Goal: Book appointment/travel/reservation

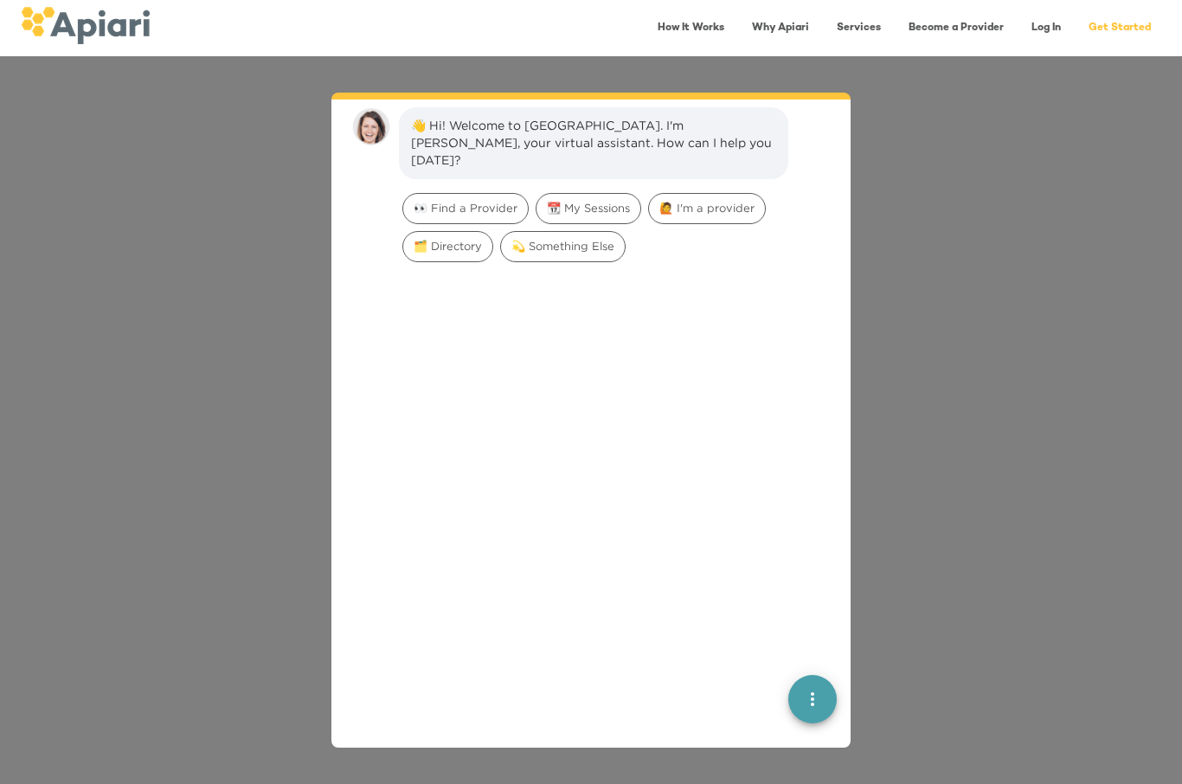
scroll to position [24, 0]
click at [490, 199] on span "👀 Find a Provider" at bounding box center [465, 207] width 125 height 16
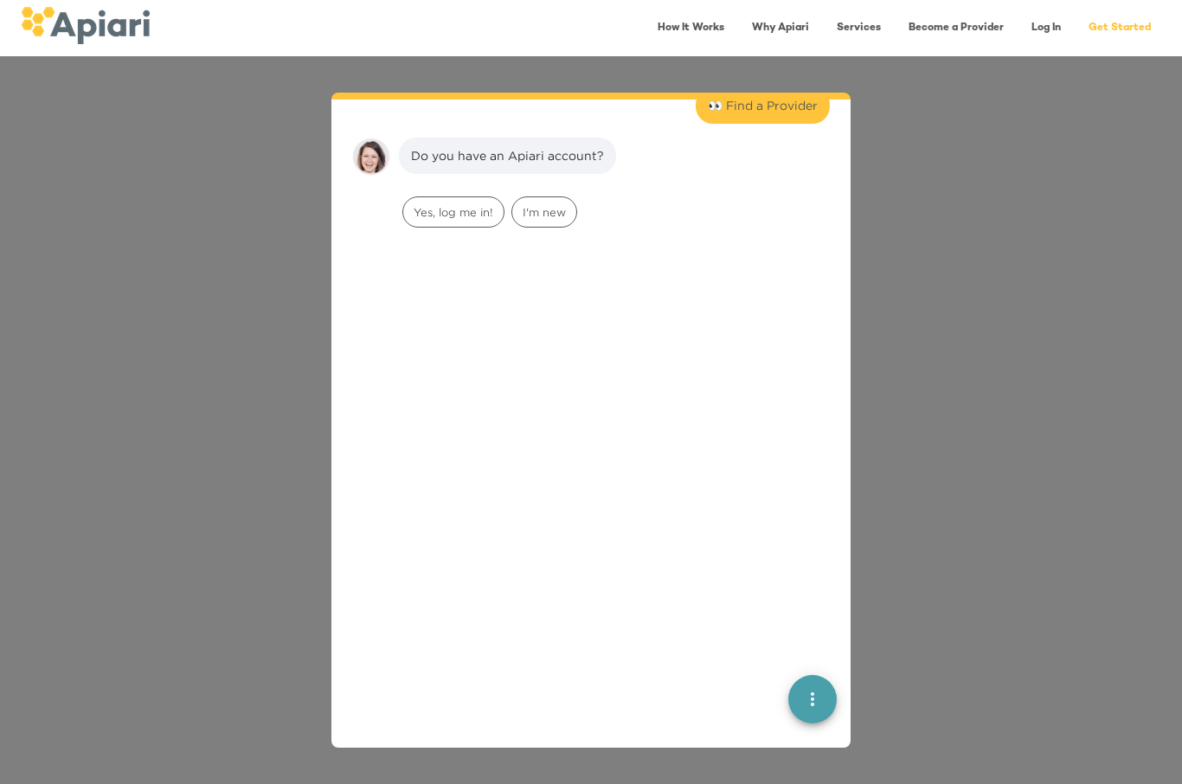
scroll to position [143, 0]
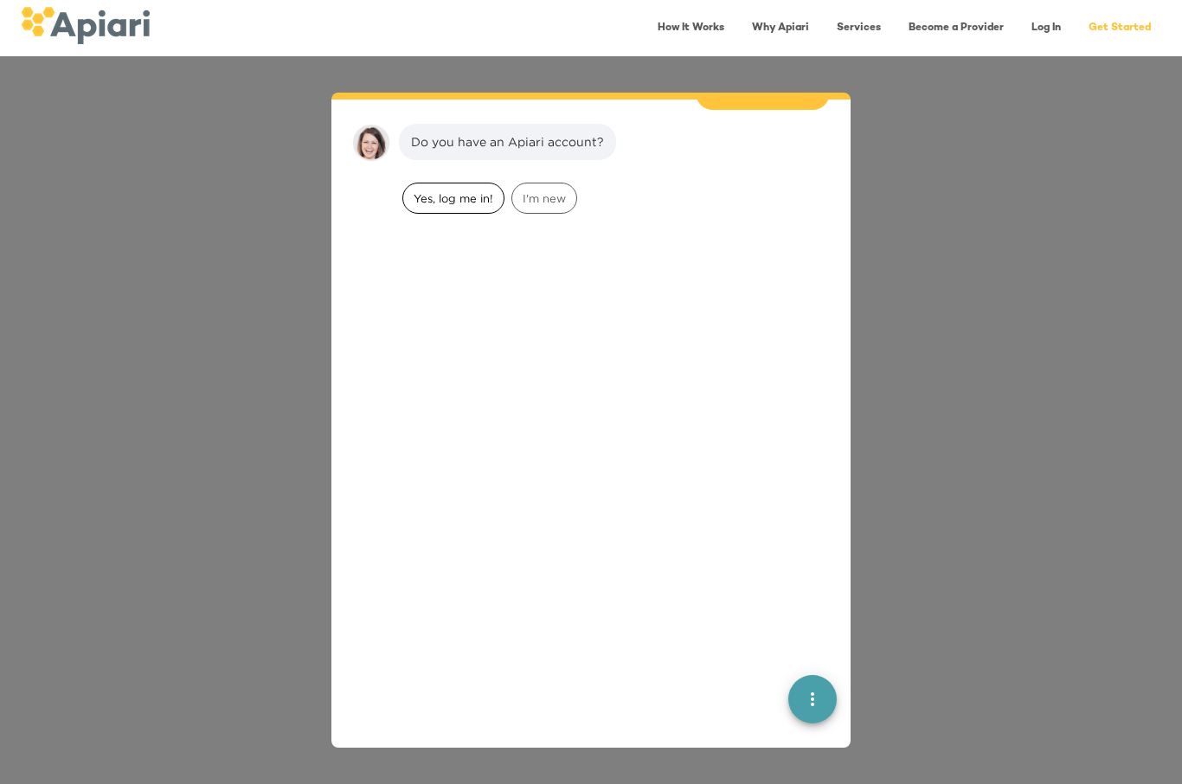
click at [461, 183] on div "Yes, log me in!" at bounding box center [453, 198] width 102 height 31
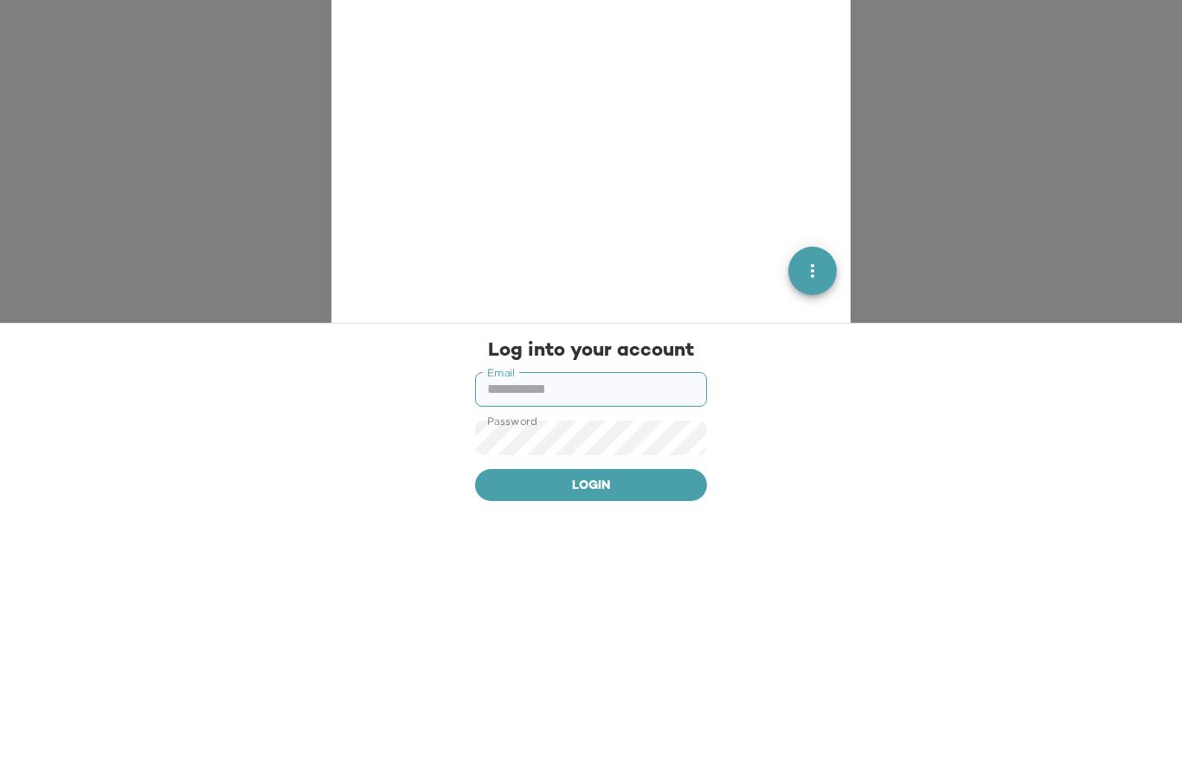
scroll to position [252, 0]
click at [591, 738] on button "Login" at bounding box center [591, 754] width 232 height 33
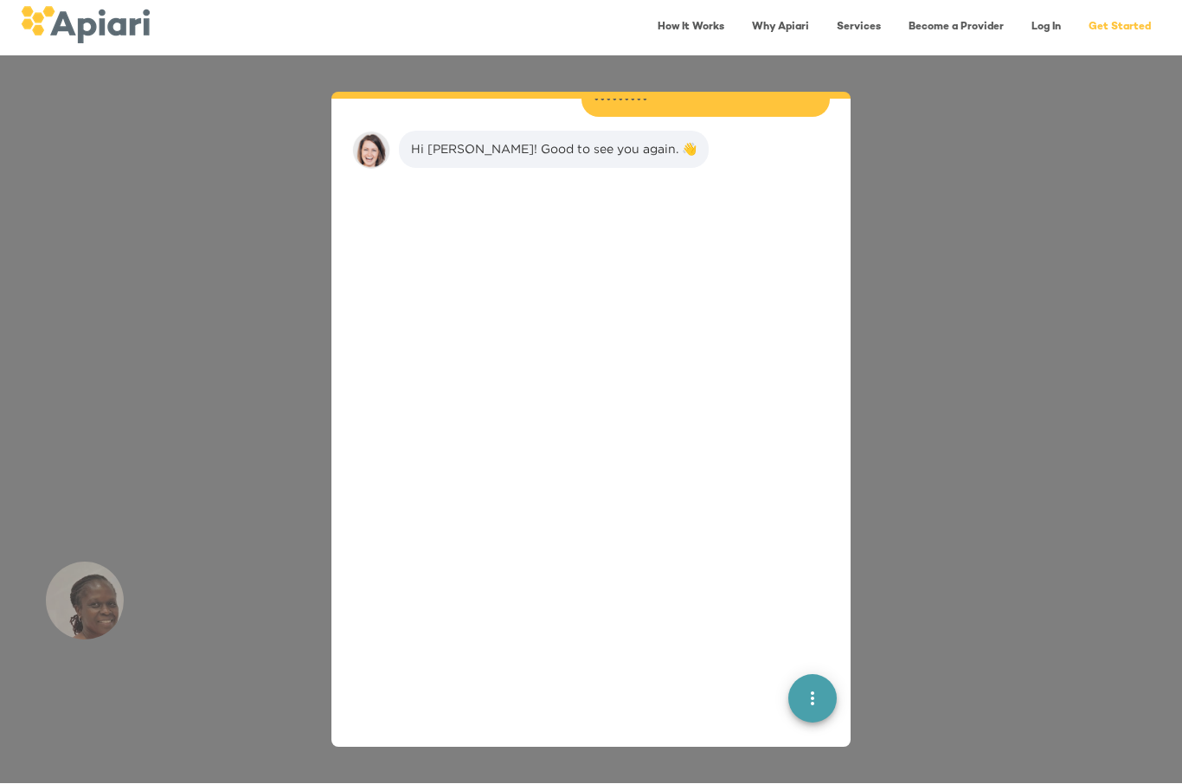
scroll to position [387, 0]
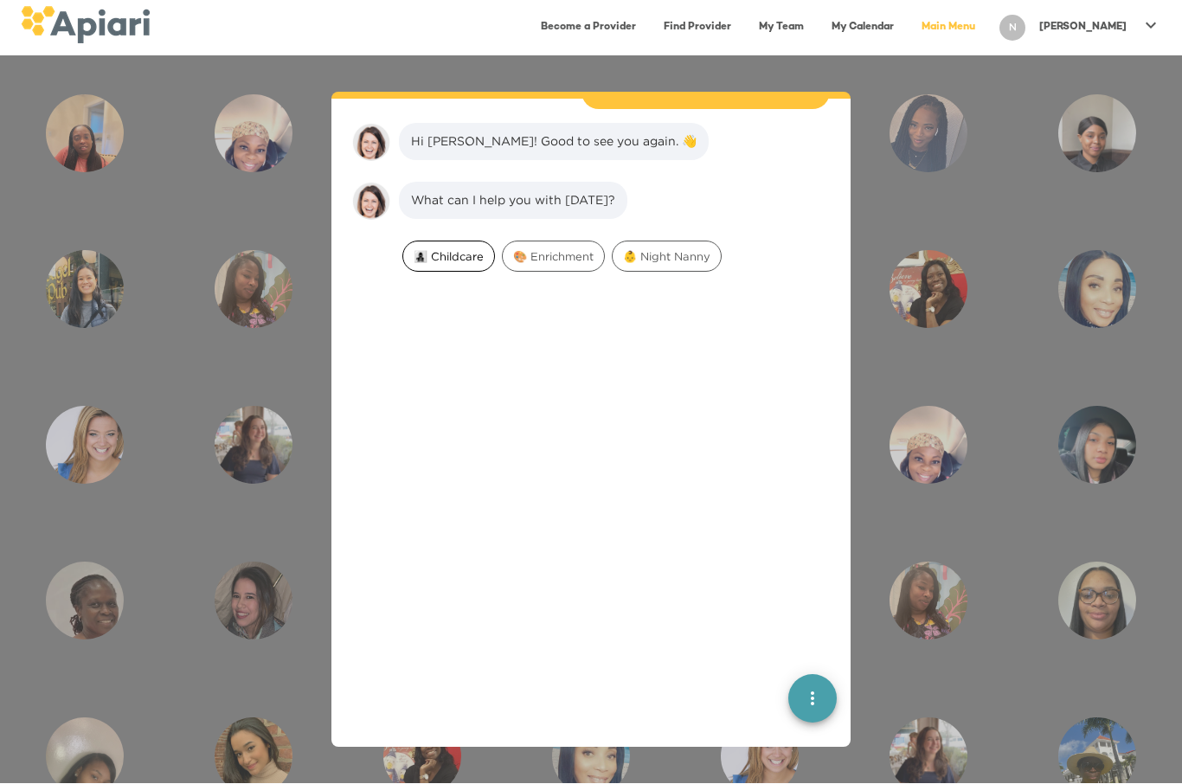
click at [426, 249] on span "👩‍👧‍👦 Childcare" at bounding box center [448, 257] width 91 height 16
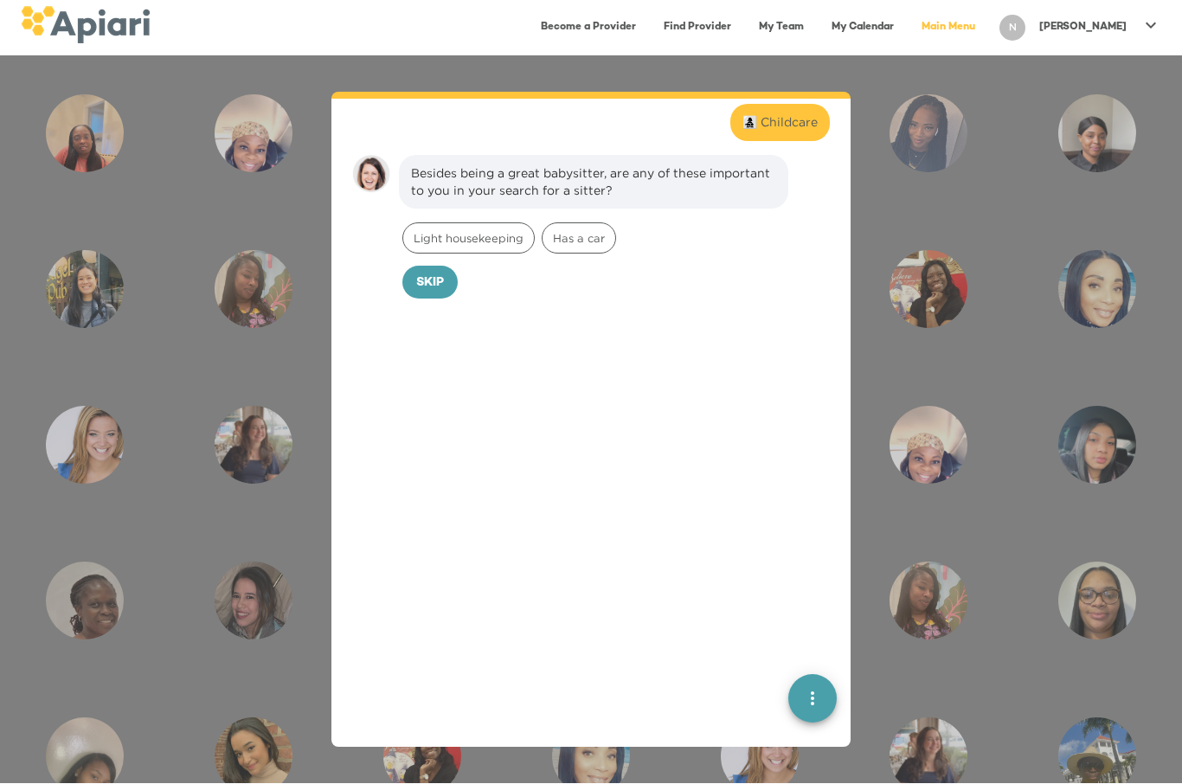
scroll to position [555, 0]
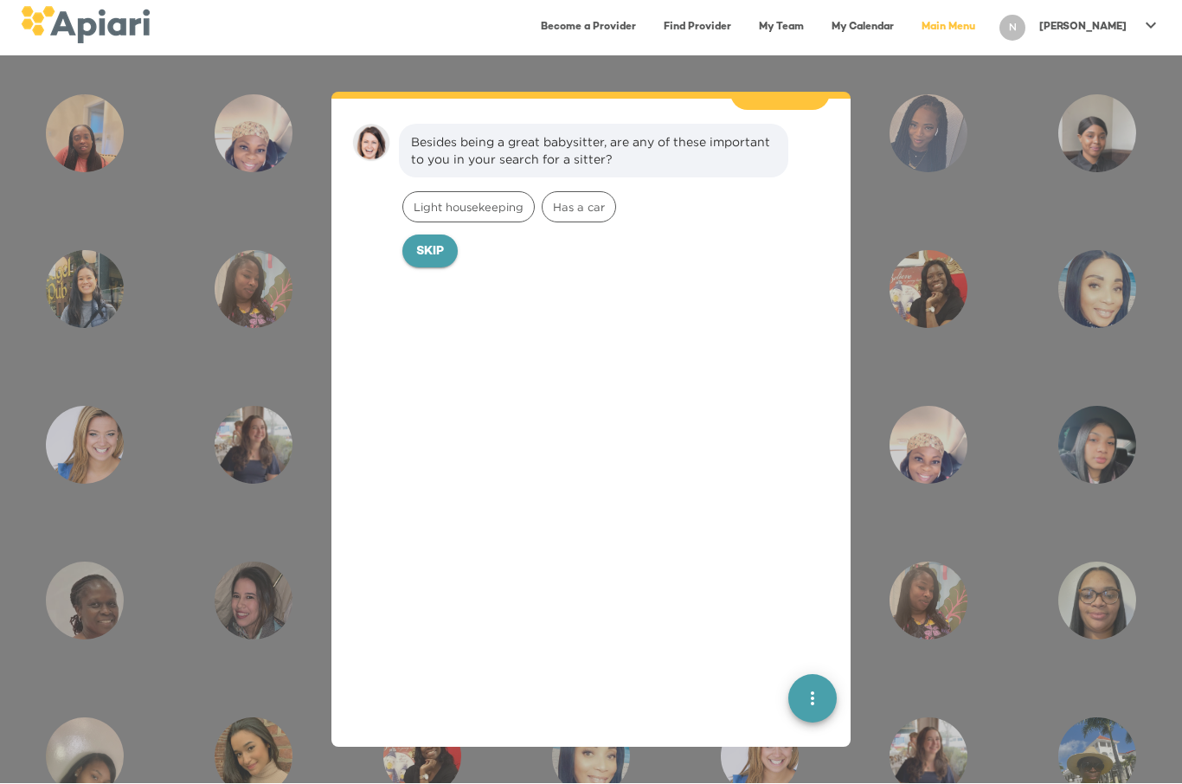
click at [421, 242] on span "Skip" at bounding box center [430, 253] width 28 height 22
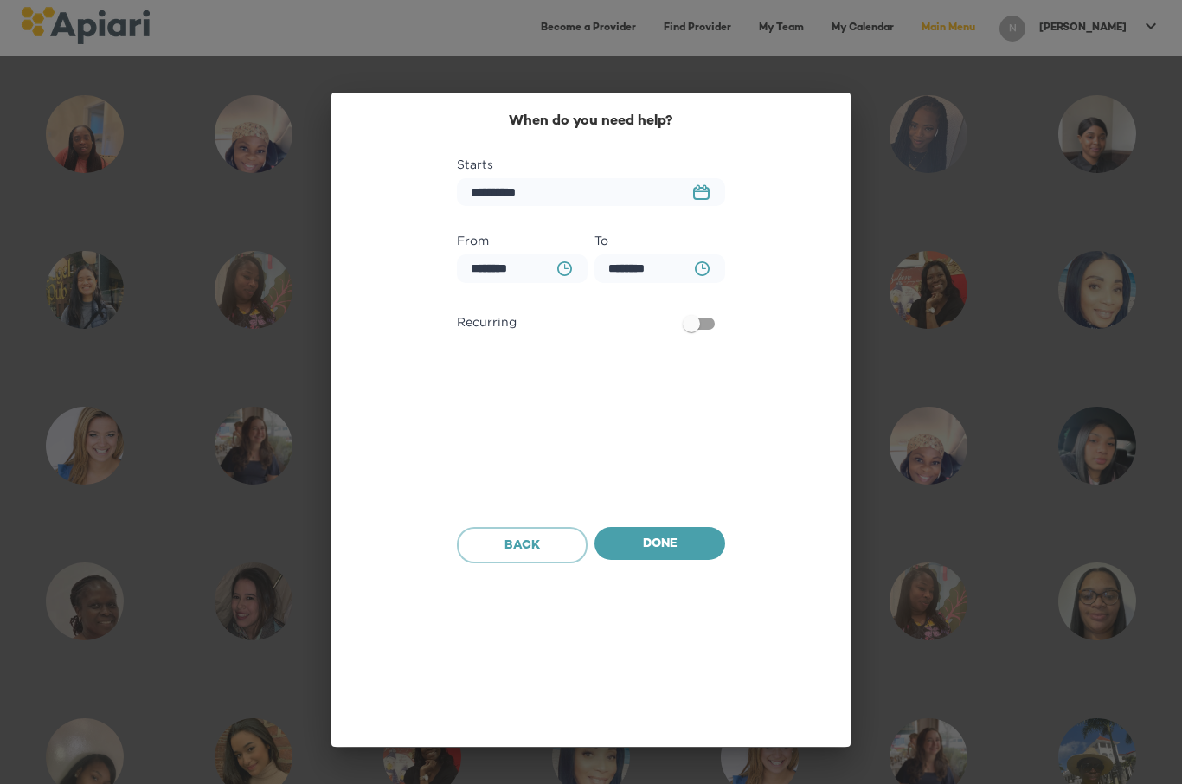
scroll to position [674, 0]
click at [669, 179] on input "**********" at bounding box center [591, 192] width 268 height 29
click at [693, 174] on button "23979DC4-A7E4-489C-88E7-37869341D308 Created with sketchtool." at bounding box center [700, 192] width 37 height 36
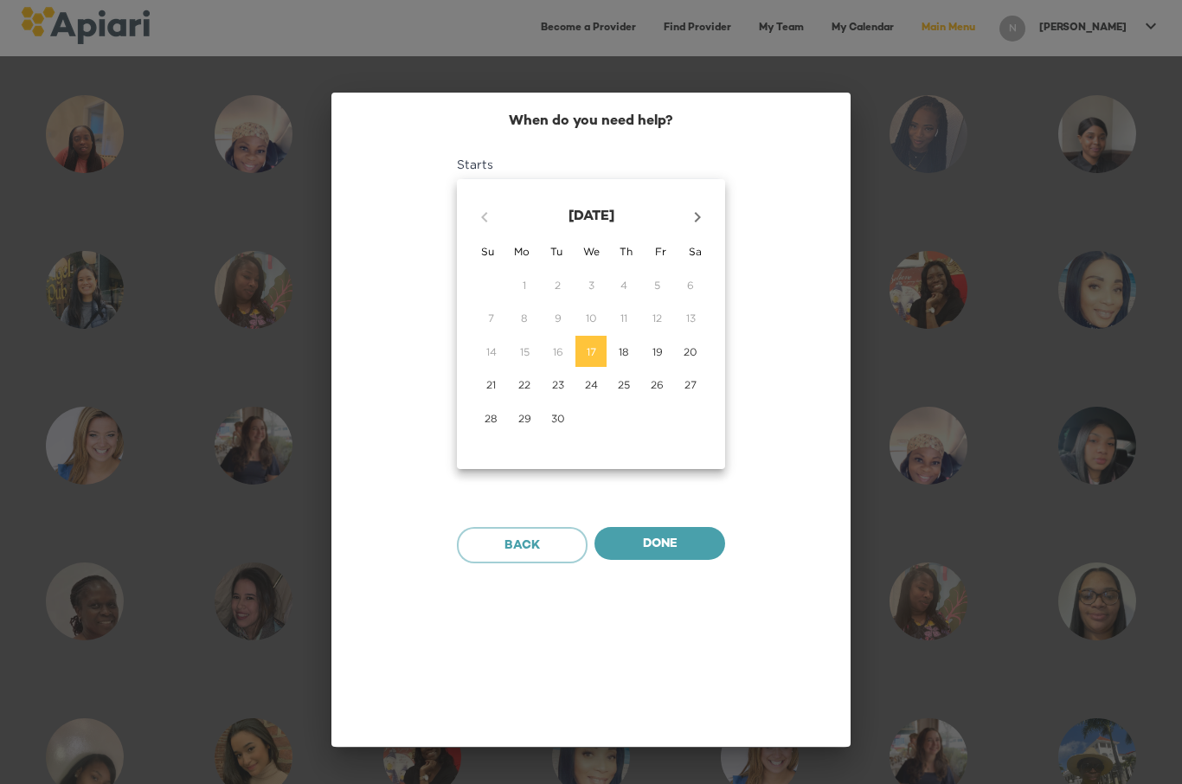
click at [525, 393] on button "22" at bounding box center [524, 384] width 31 height 31
type input "**********"
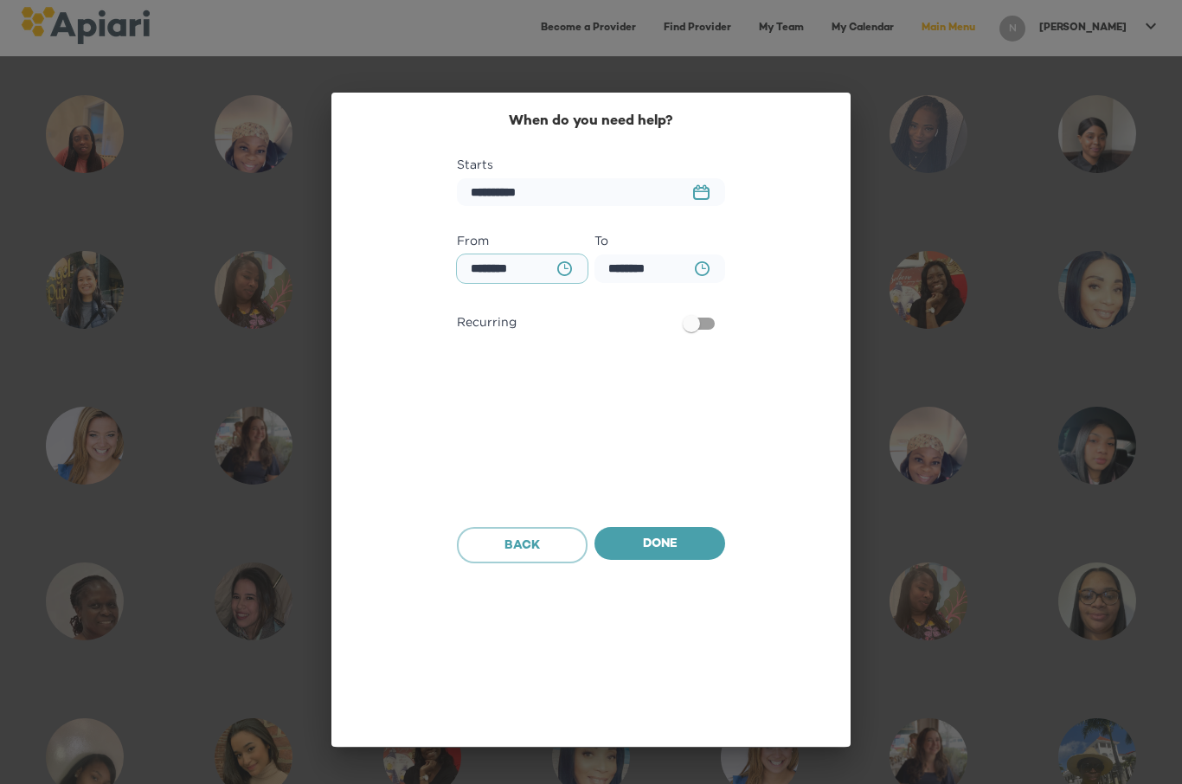
click at [541, 254] on input "********" at bounding box center [522, 268] width 131 height 29
click at [584, 254] on input "********" at bounding box center [522, 268] width 131 height 29
click at [566, 251] on button "BA0D2328-0349-4FFE-B945-982DA367CA30 Created with sketchtool." at bounding box center [564, 268] width 35 height 35
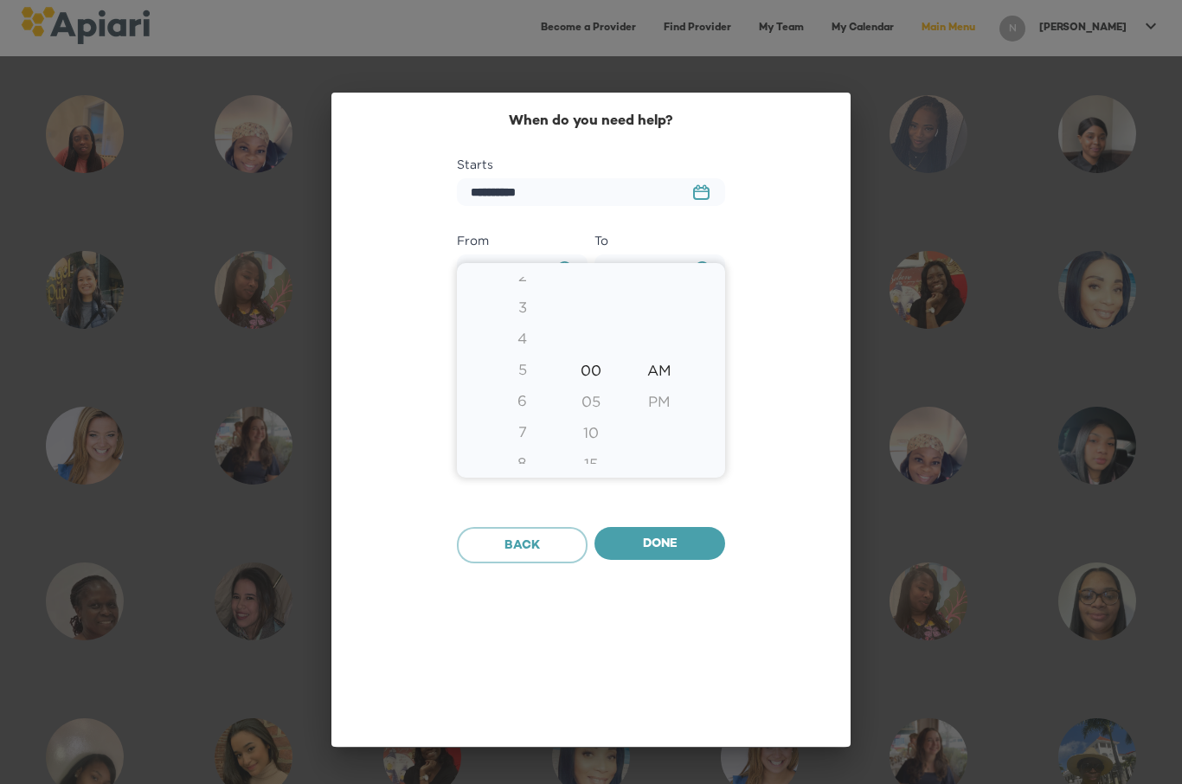
type input "********"
click at [676, 517] on div at bounding box center [591, 392] width 1182 height 784
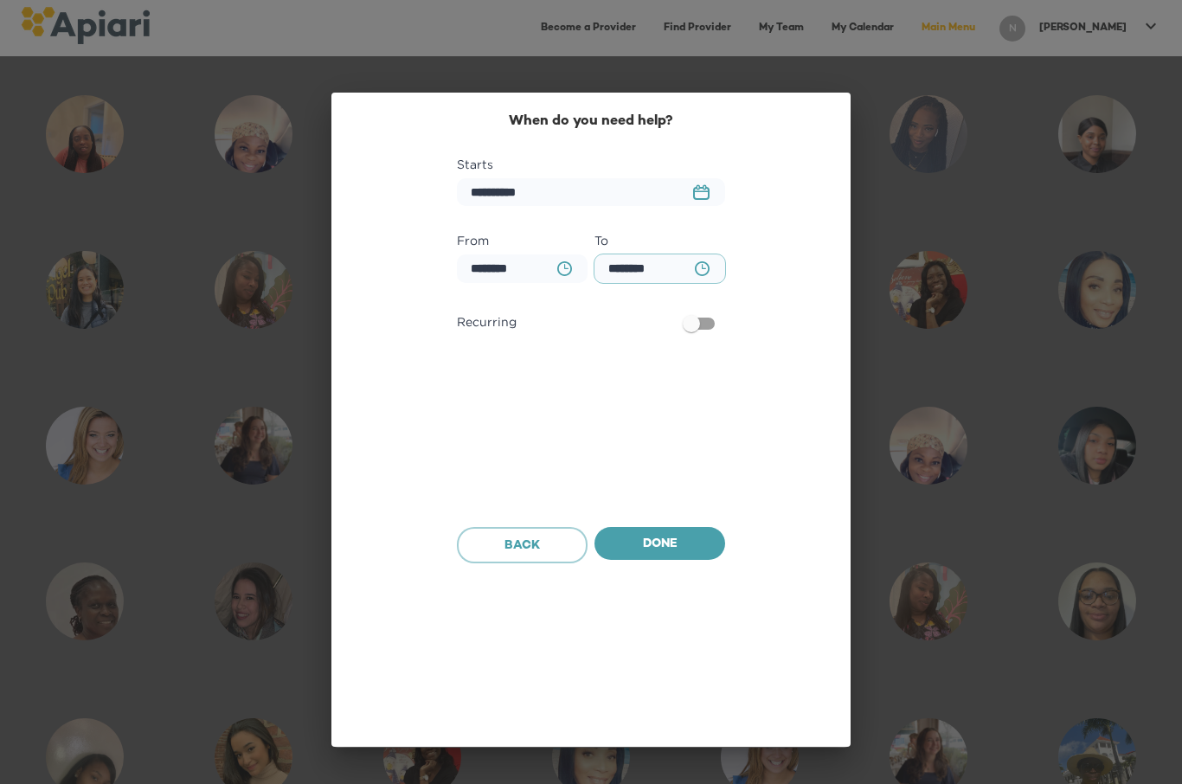
click at [668, 254] on input "********" at bounding box center [659, 268] width 131 height 29
click at [699, 252] on button "BA0D2328-0349-4FFE-B945-982DA367CA30 Created with sketchtool." at bounding box center [701, 268] width 35 height 35
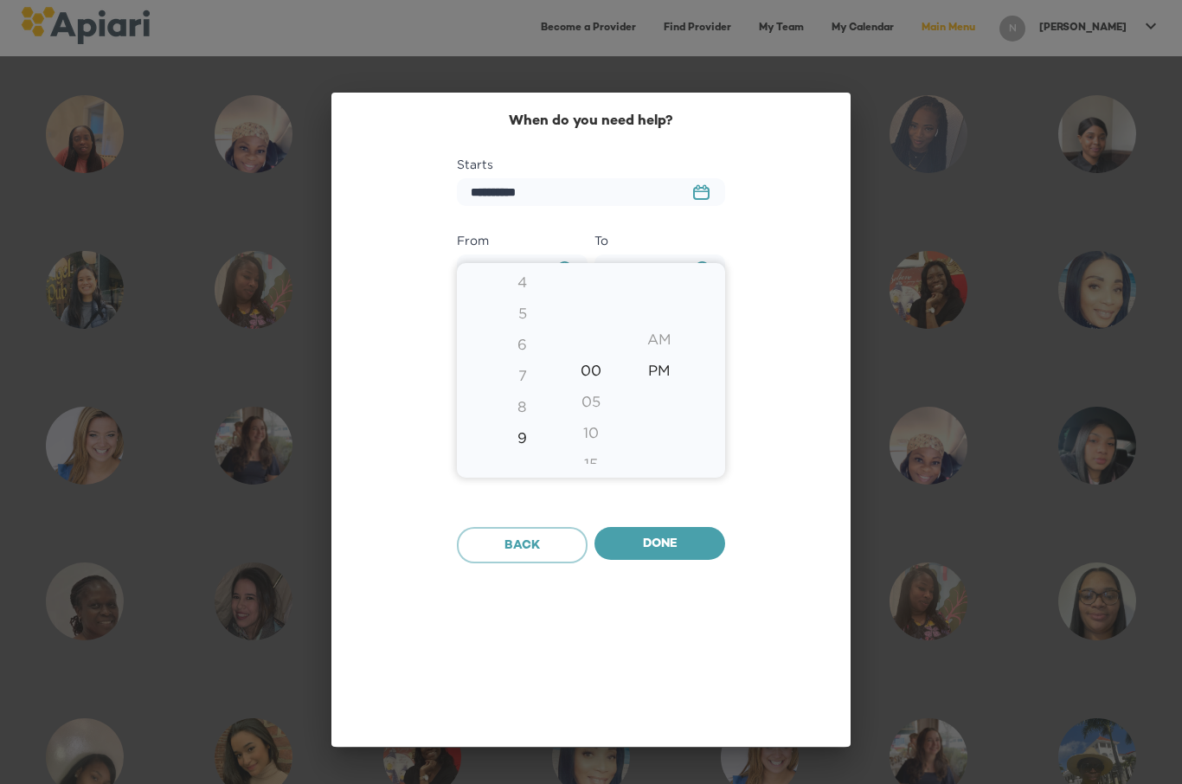
type input "********"
click at [662, 520] on div at bounding box center [591, 392] width 1182 height 784
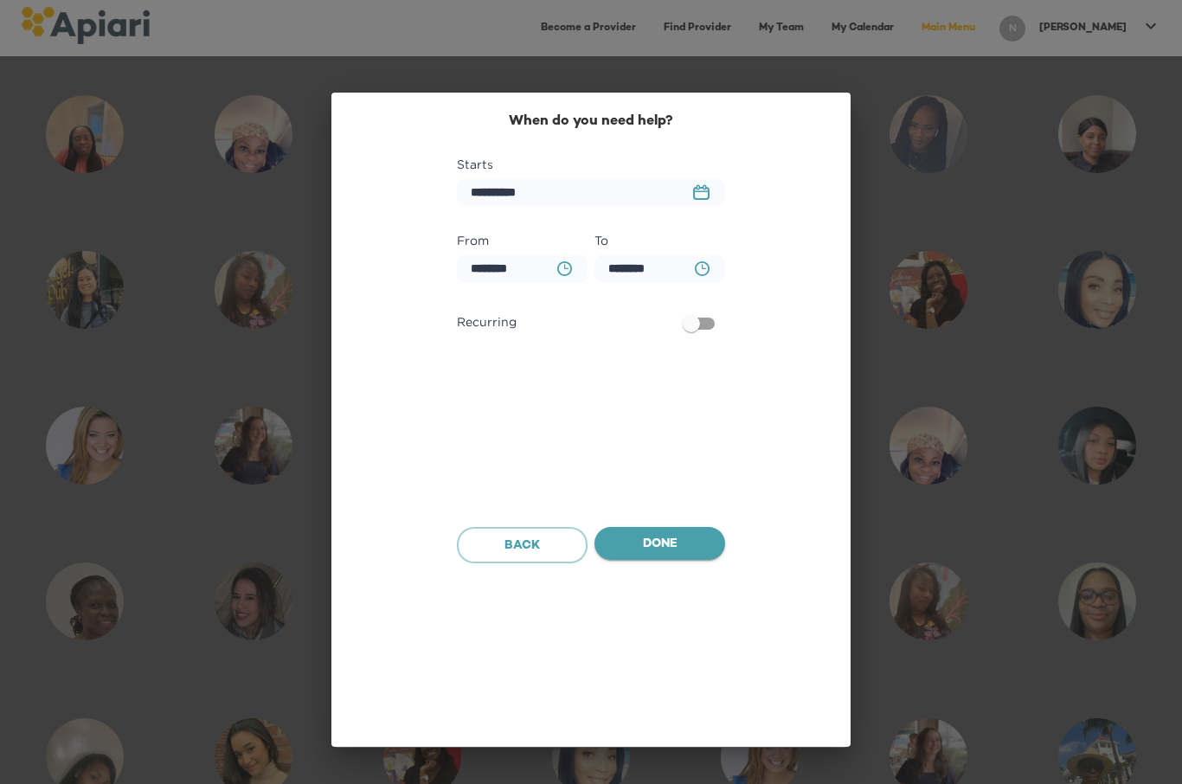
click at [662, 529] on button "Done" at bounding box center [659, 543] width 131 height 33
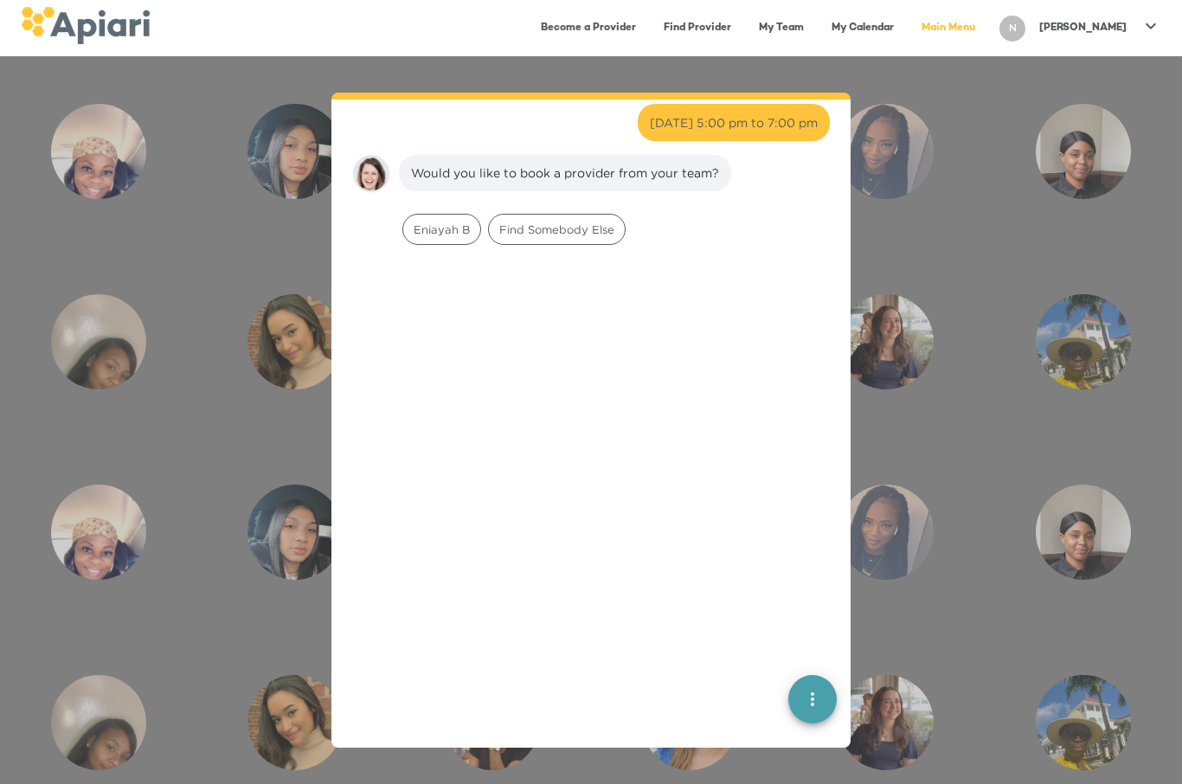
scroll to position [783, 0]
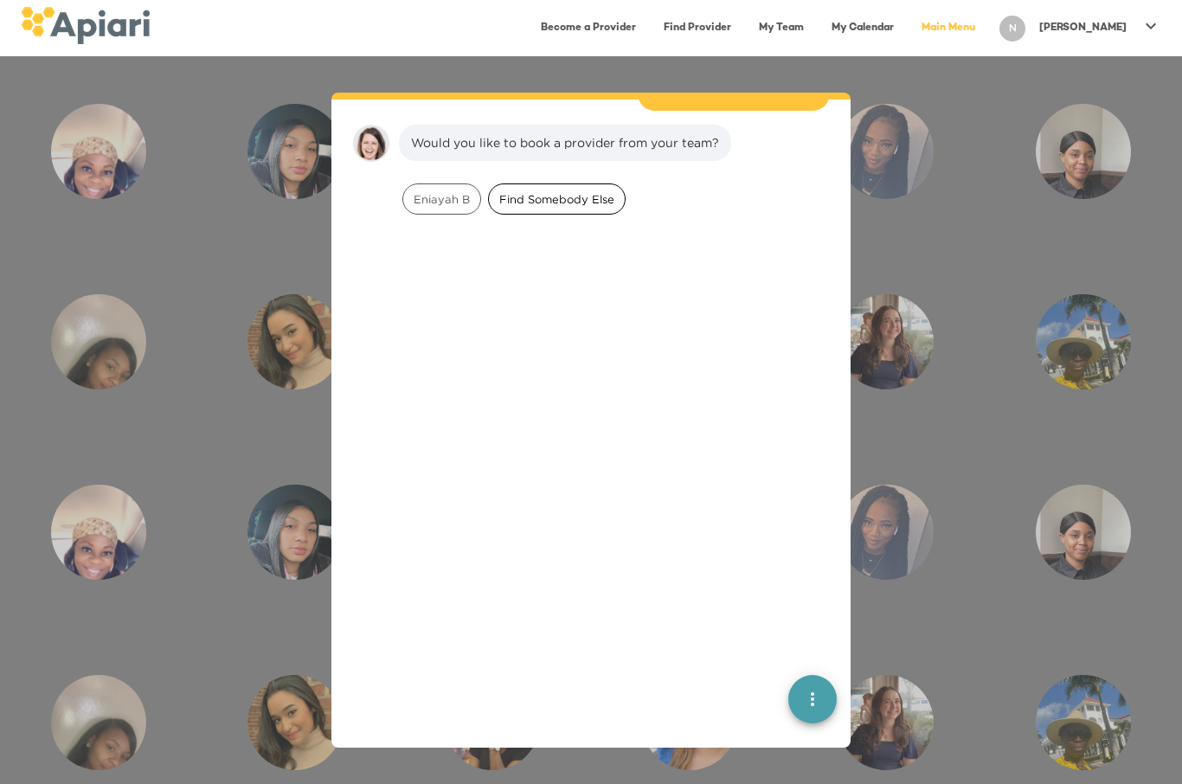
click at [560, 196] on div "Find Somebody Else" at bounding box center [557, 198] width 138 height 31
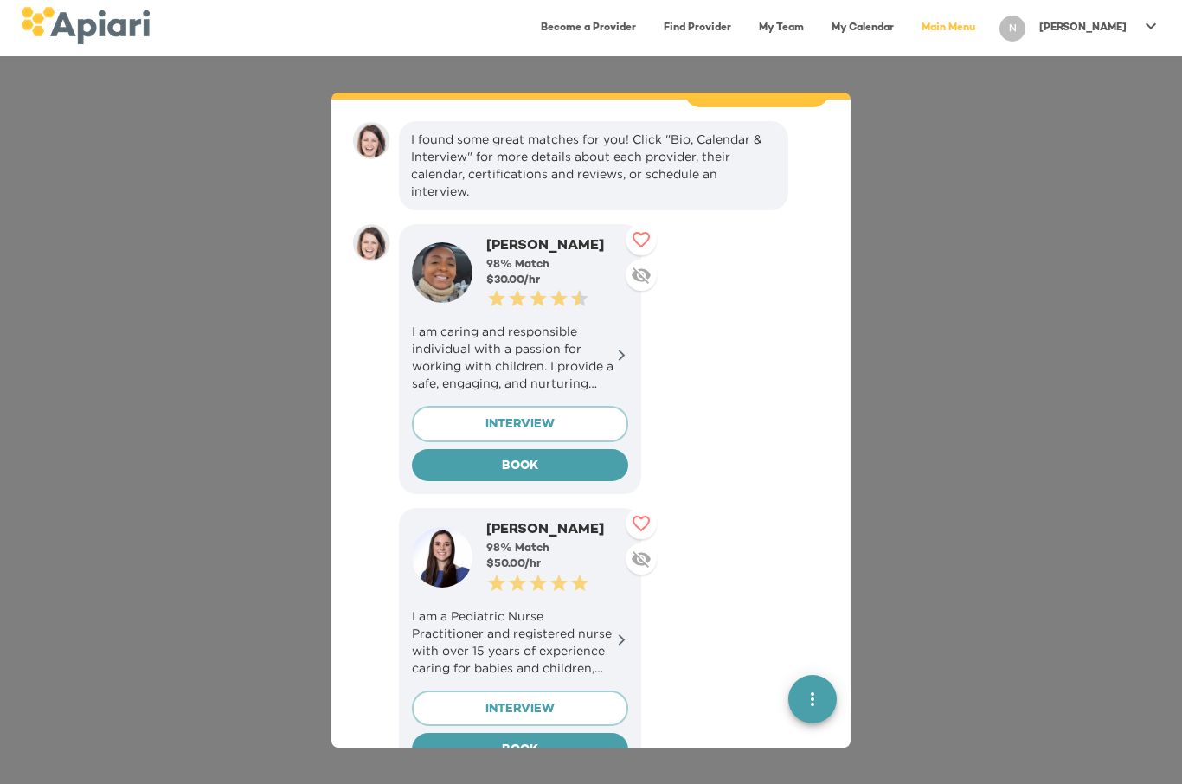
scroll to position [895, 0]
click at [620, 349] on icon at bounding box center [621, 355] width 13 height 13
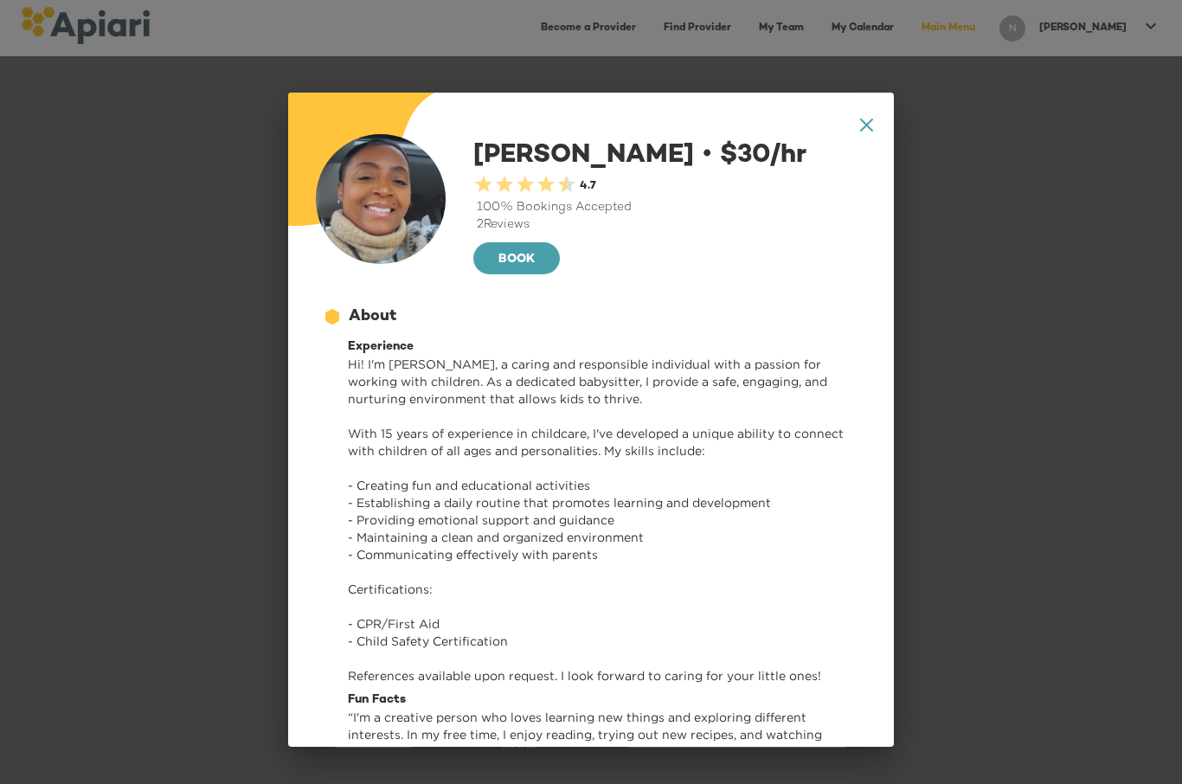
click at [868, 118] on icon "A1D20667-DBDC-461F-895E-AC602C3246CF Created with sketchtool." at bounding box center [866, 124] width 13 height 13
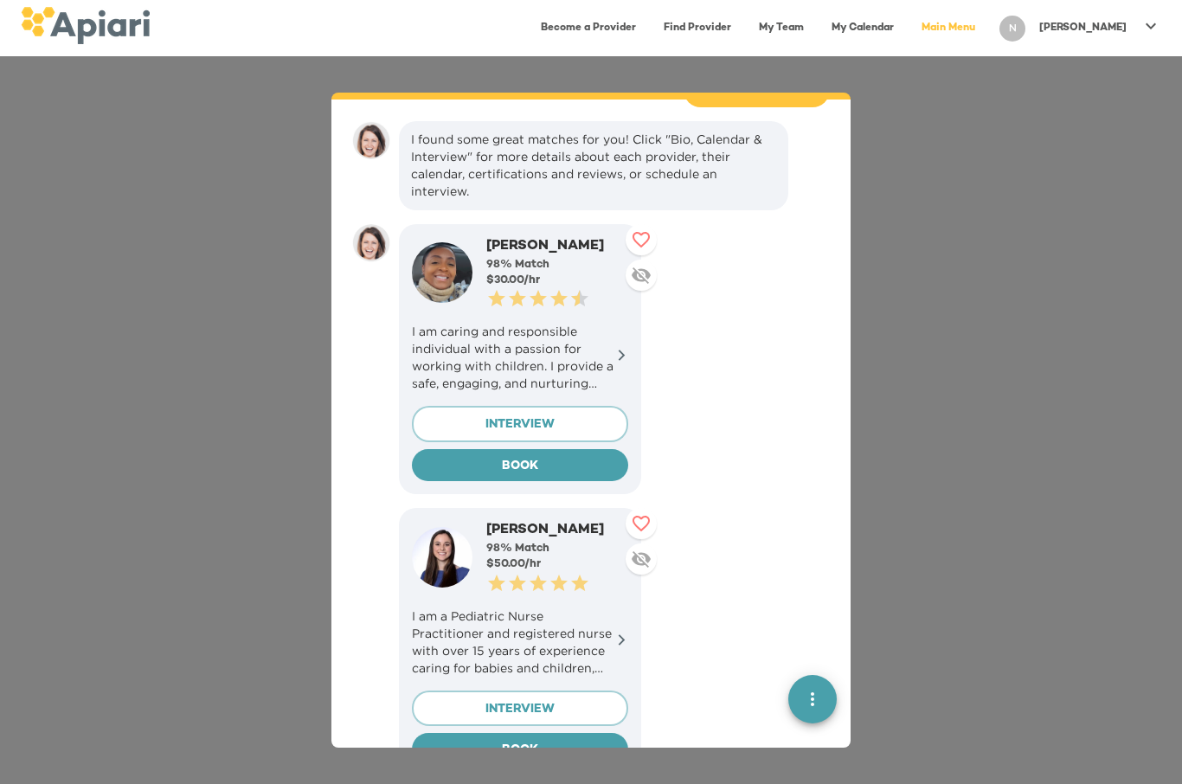
click at [928, 586] on div "👋 Hi! Welcome to [GEOGRAPHIC_DATA]. I'm [PERSON_NAME], your virtual assistant. …" at bounding box center [591, 419] width 1182 height 727
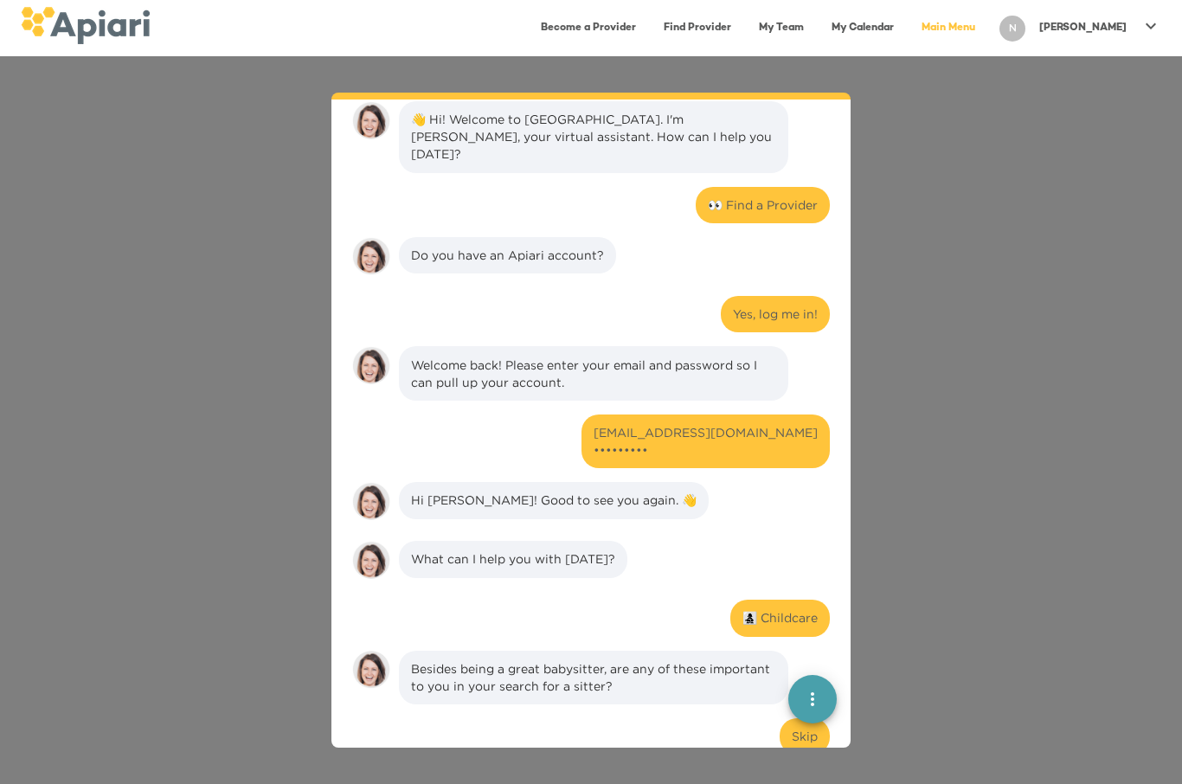
click at [892, 650] on div "👋 Hi! Welcome to [GEOGRAPHIC_DATA]. I'm [PERSON_NAME], your virtual assistant. …" at bounding box center [591, 419] width 1182 height 727
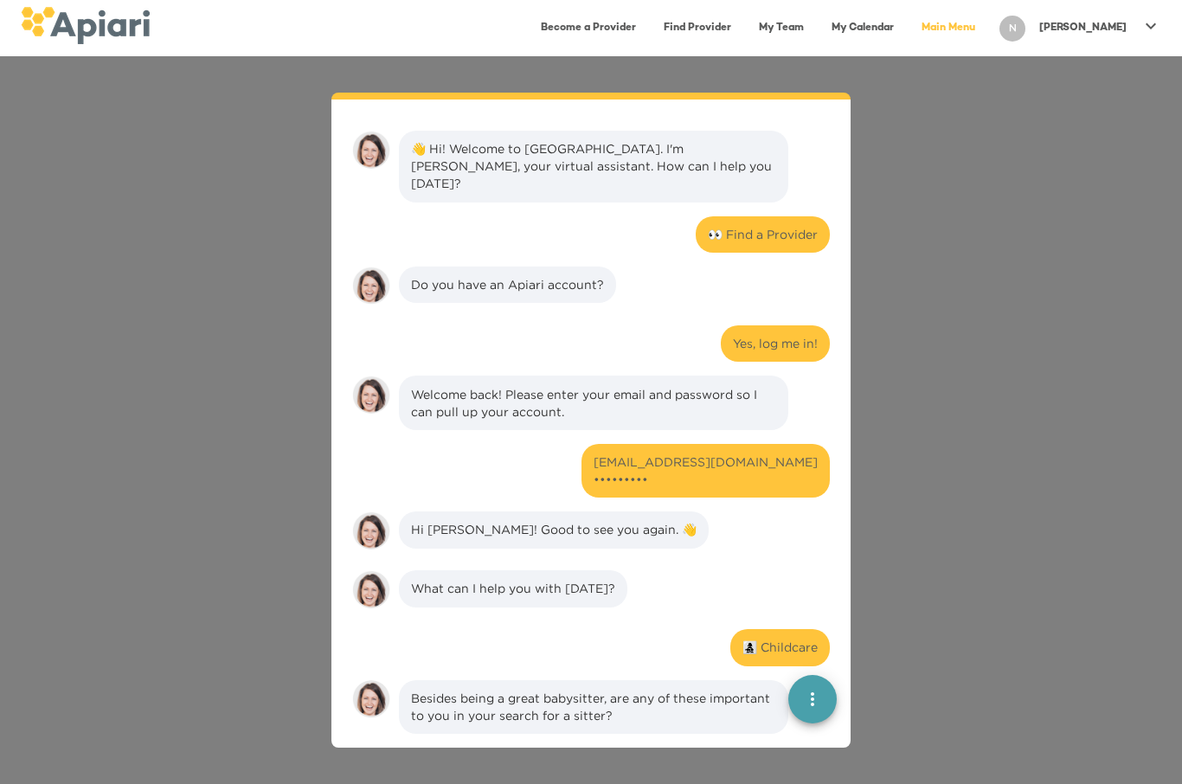
scroll to position [0, 0]
click at [814, 30] on link "My Team" at bounding box center [781, 27] width 66 height 35
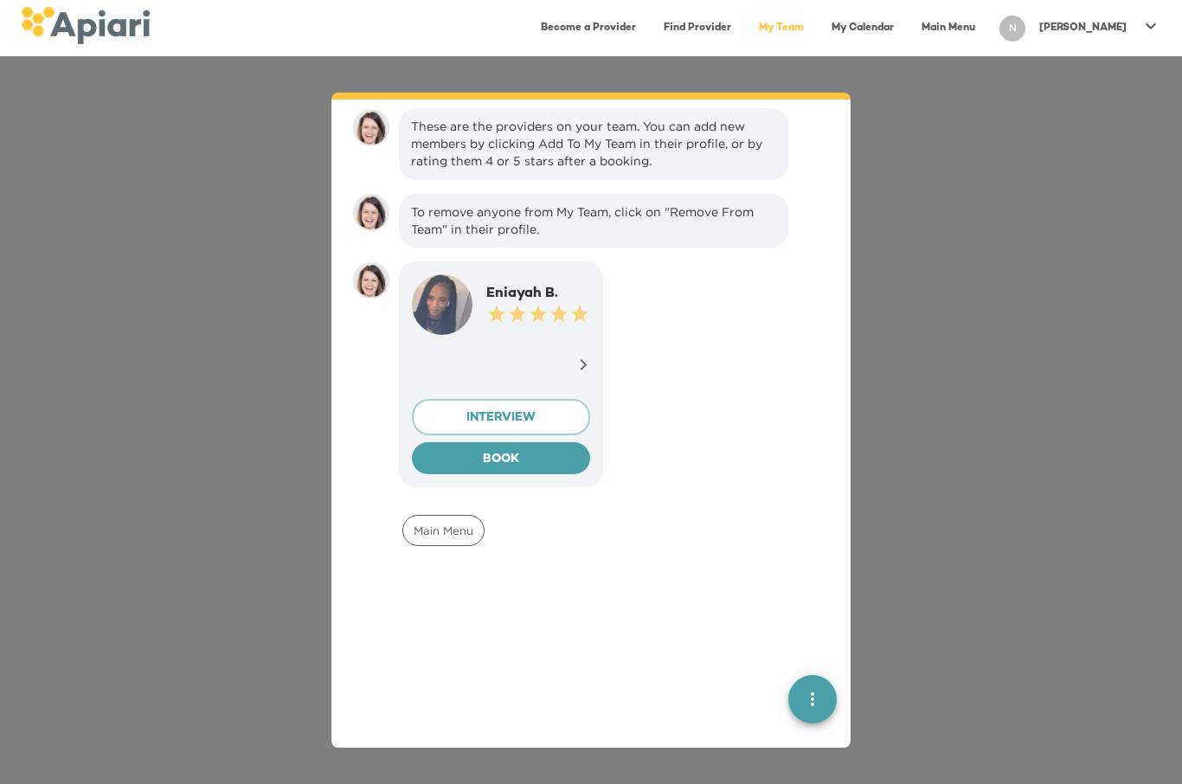
scroll to position [24, 0]
click at [574, 368] on p at bounding box center [501, 365] width 178 height 36
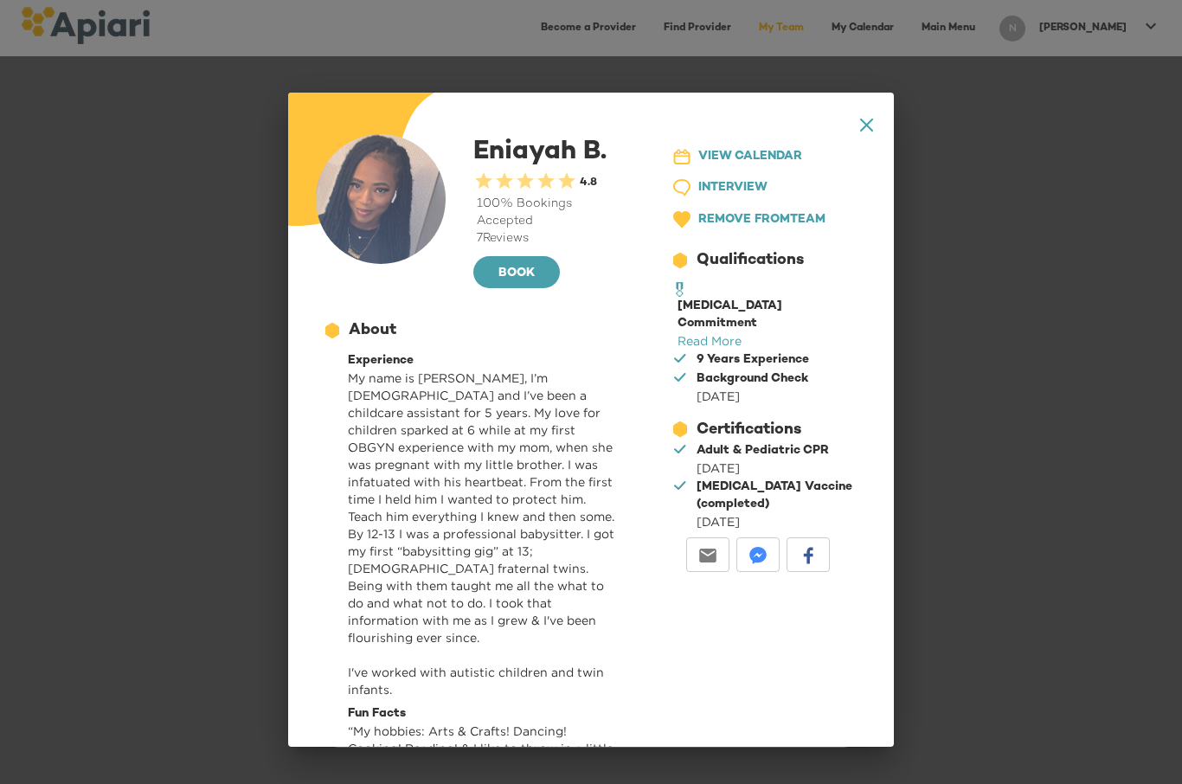
scroll to position [0, 0]
click at [751, 141] on button "23979DC4-A7E4-489C-88E7-37869341D308 Created with sketchtool. VIEW CALENDAR" at bounding box center [755, 157] width 199 height 32
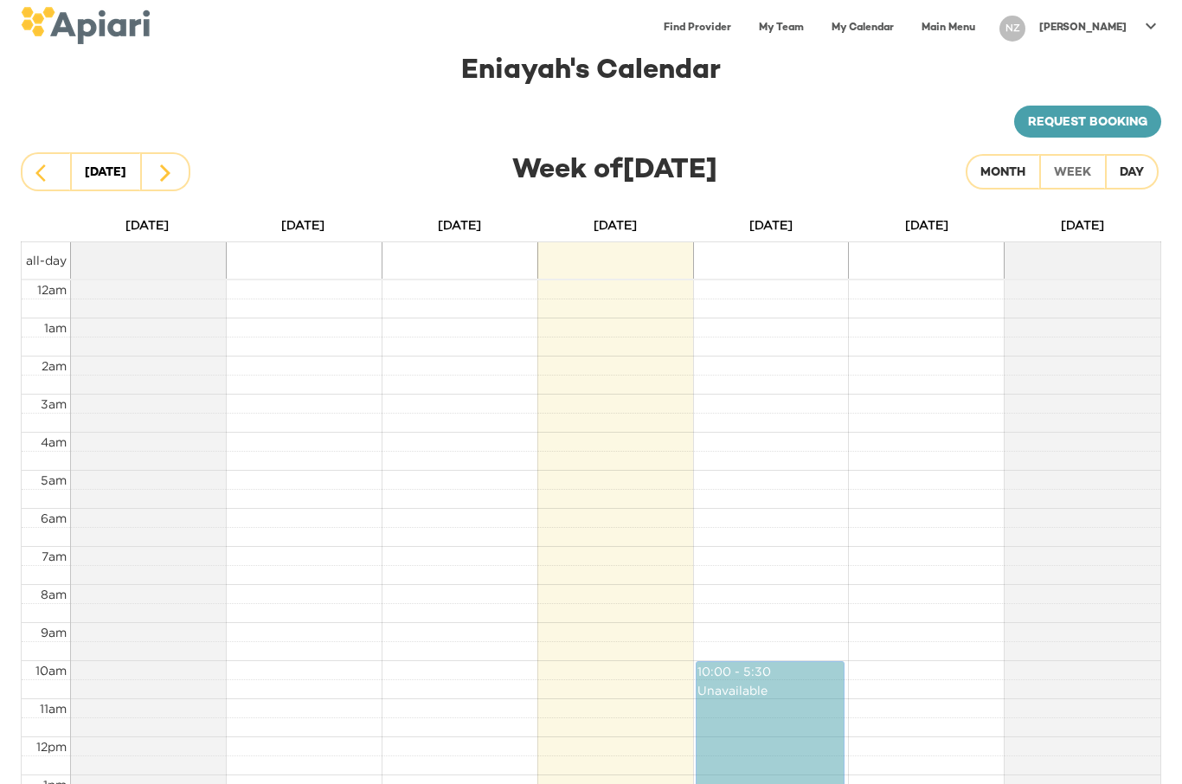
scroll to position [33, 0]
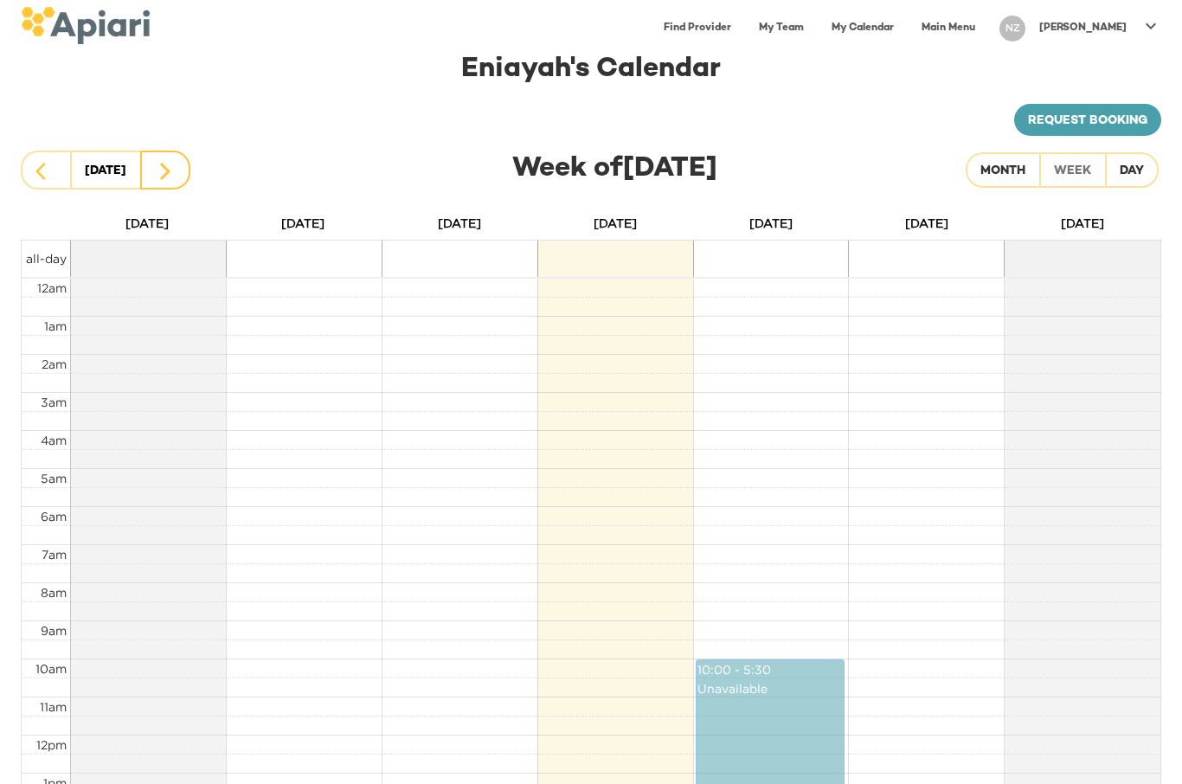
click at [162, 176] on icon "button" at bounding box center [165, 171] width 10 height 17
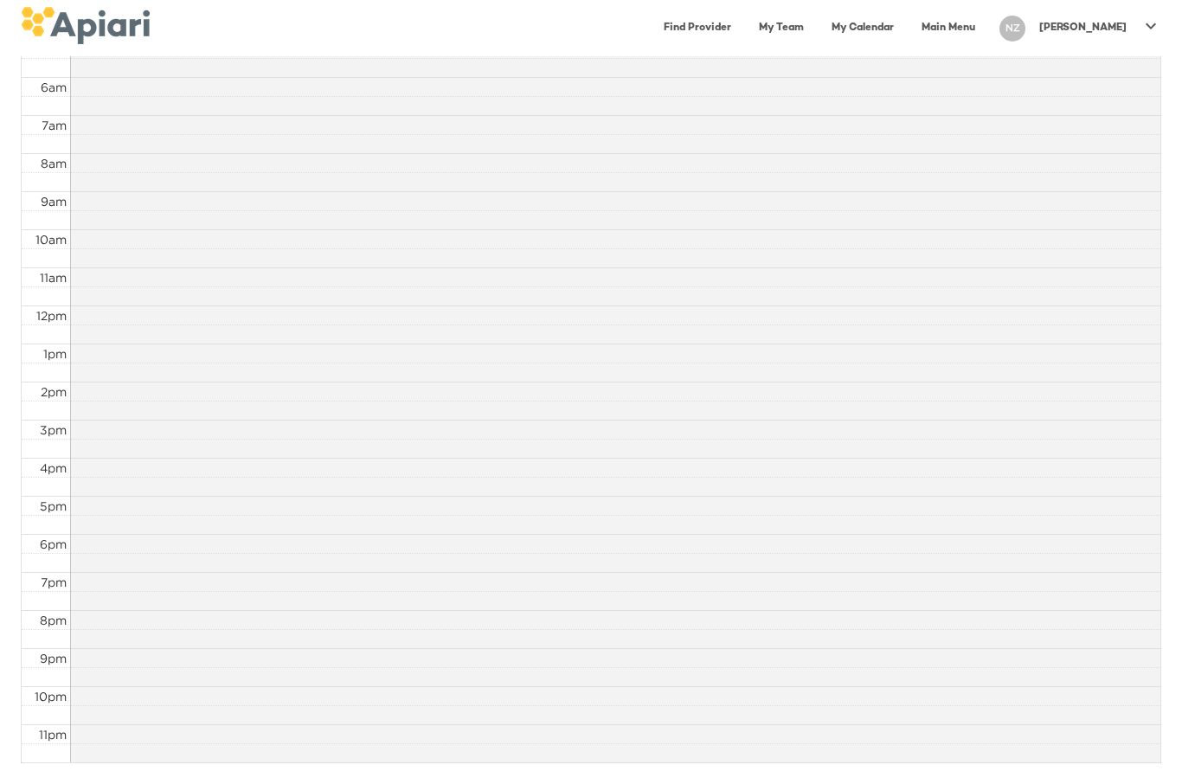
scroll to position [0, 0]
